Goal: Transaction & Acquisition: Purchase product/service

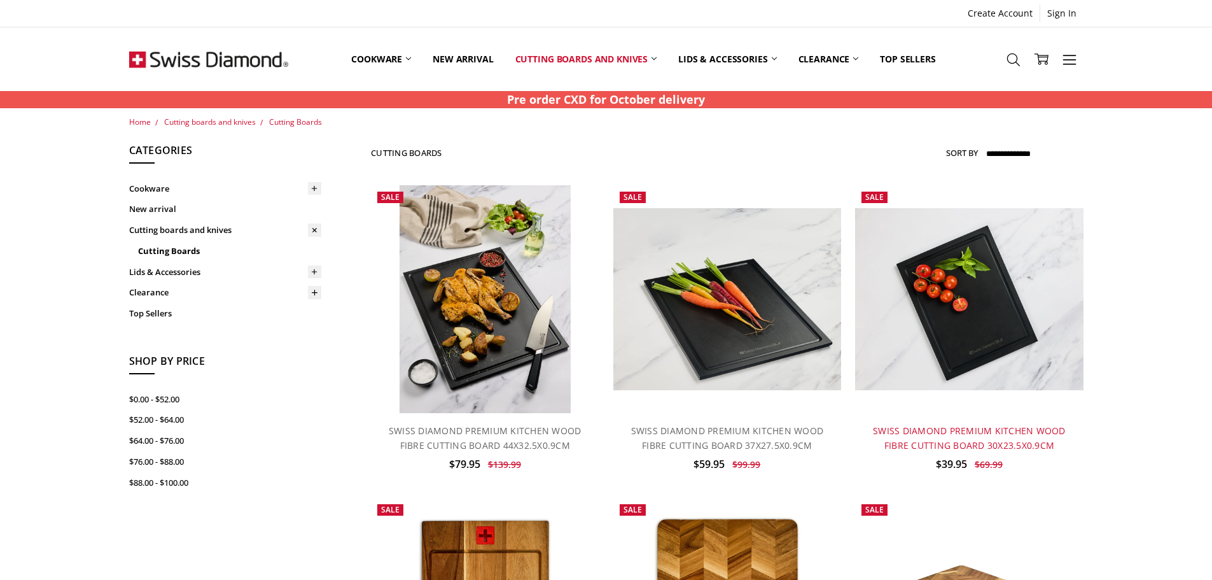
click at [943, 443] on link "SWISS DIAMOND PREMIUM KITCHEN WOOD FIBRE CUTTING BOARD 30X23.5X0.9CM" at bounding box center [969, 437] width 193 height 26
